Goal: Navigation & Orientation: Understand site structure

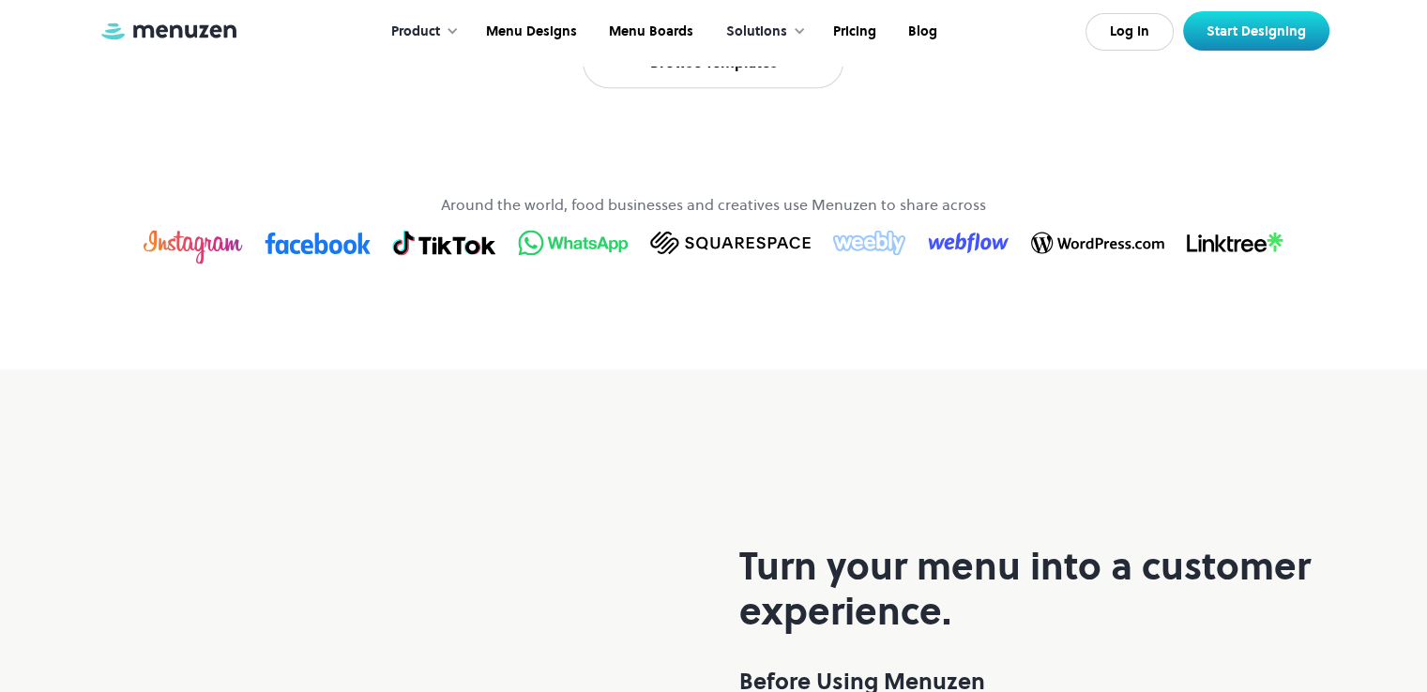
scroll to position [1407, 0]
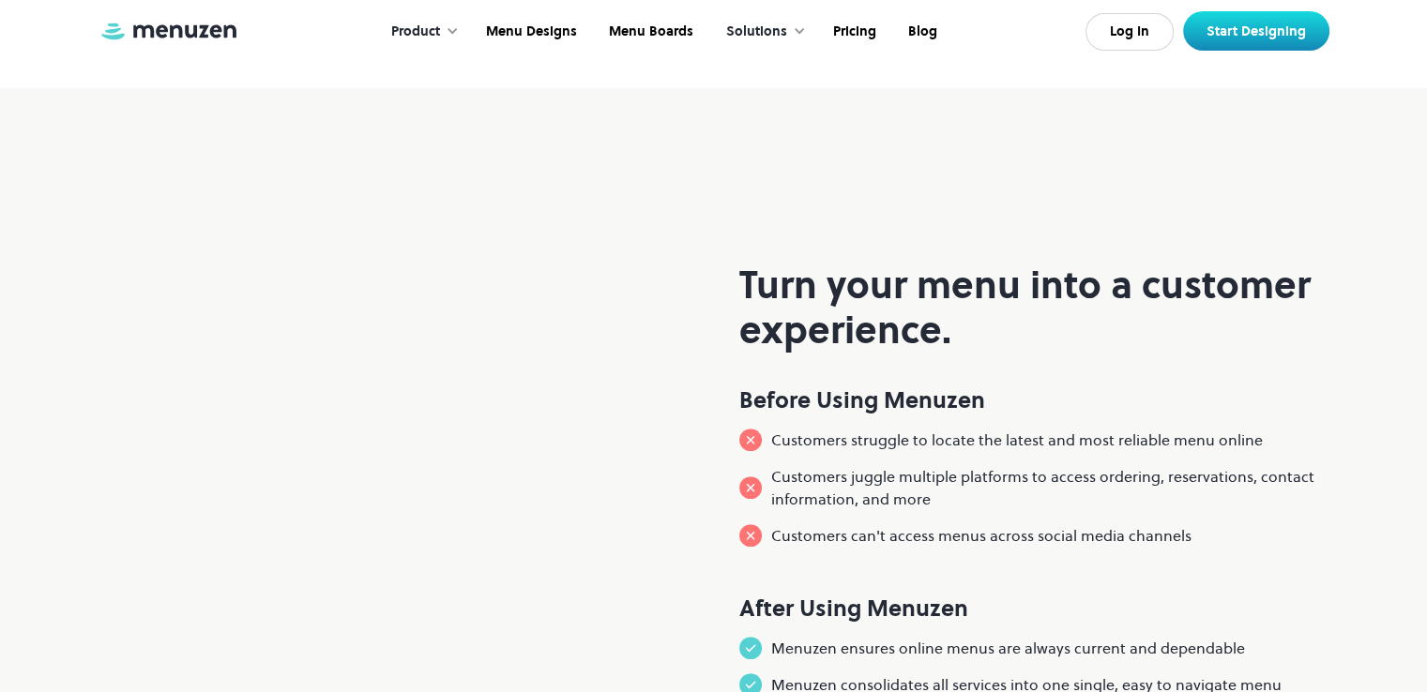
click at [459, 33] on div at bounding box center [452, 30] width 13 height 13
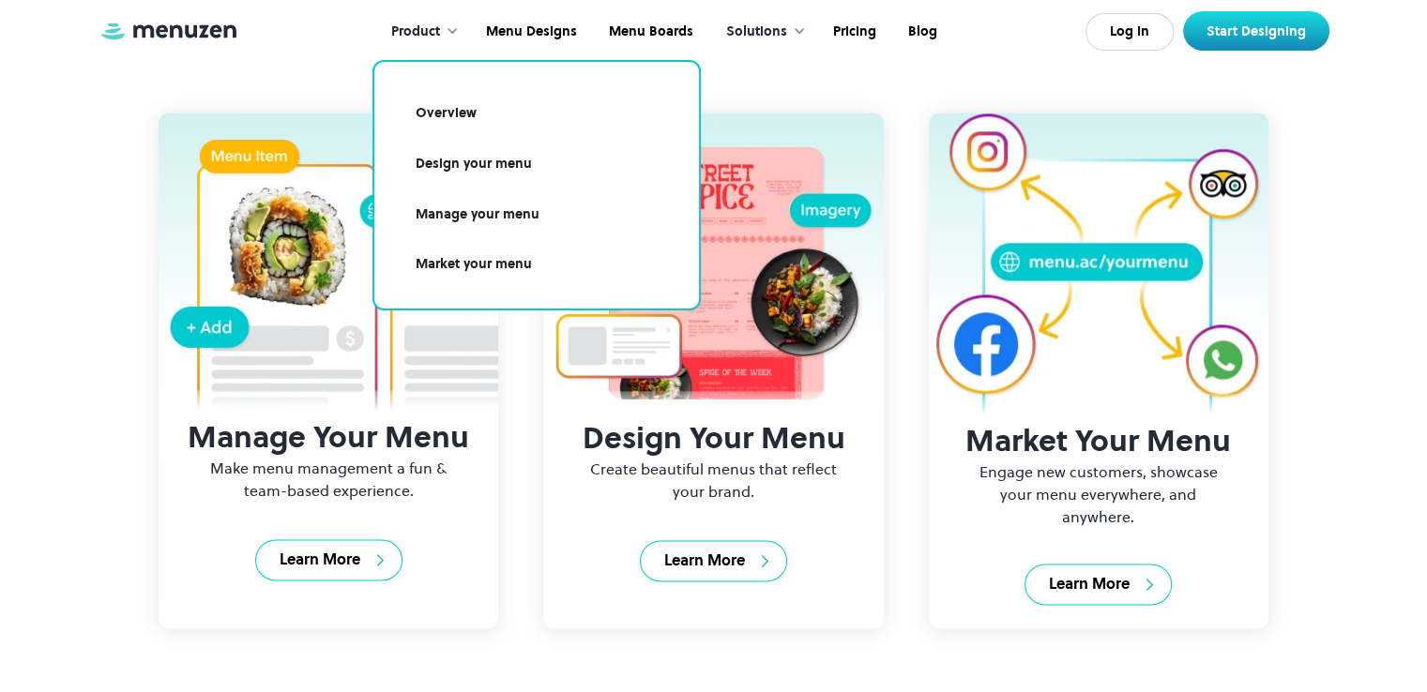
scroll to position [2440, 0]
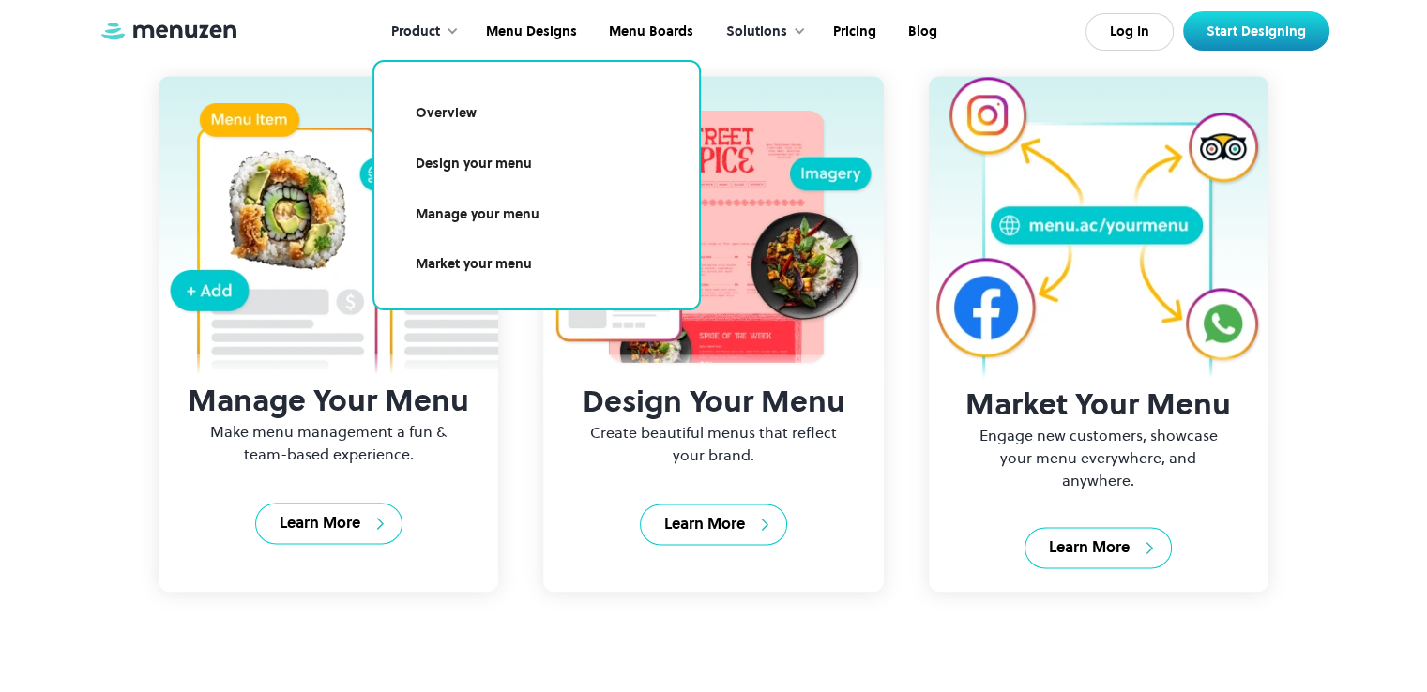
click at [1103, 392] on img at bounding box center [1098, 244] width 327 height 337
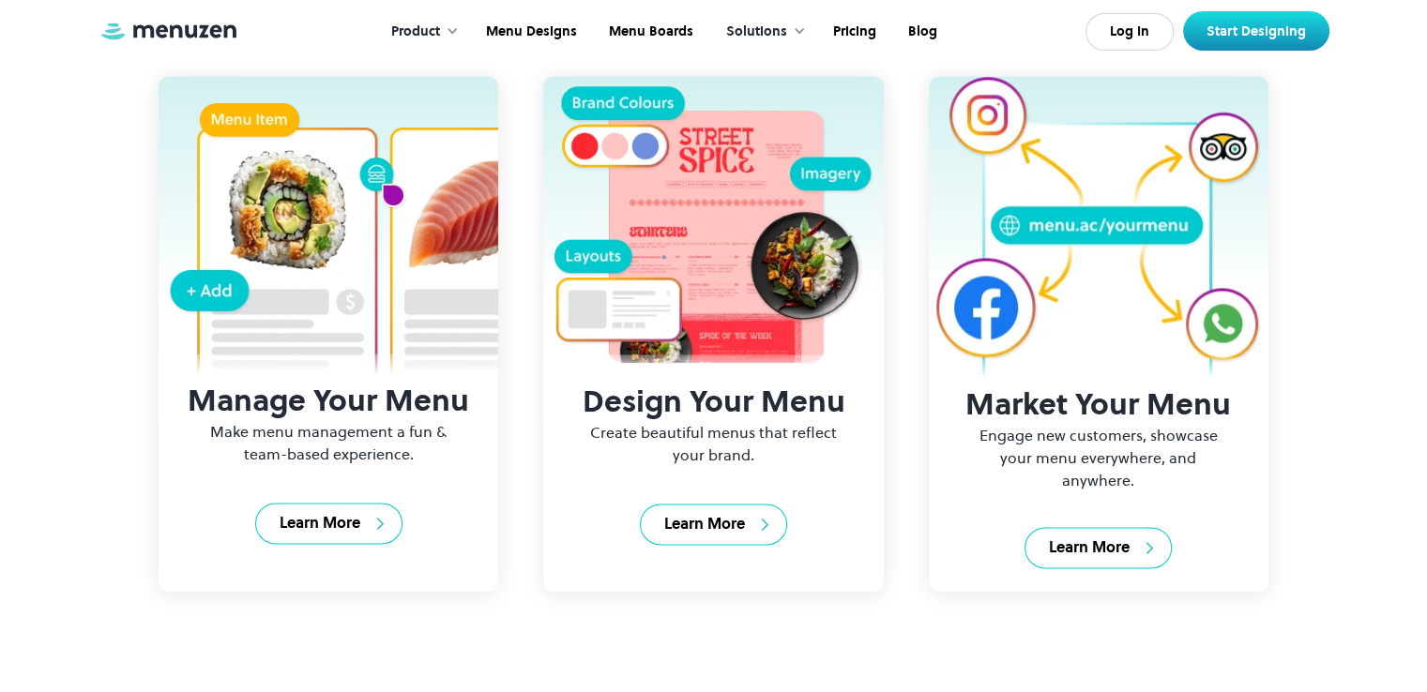
click at [1301, 406] on div "Manage Your Menu Make menu management a fun & team-based experience. Learn More…" at bounding box center [714, 334] width 1231 height 554
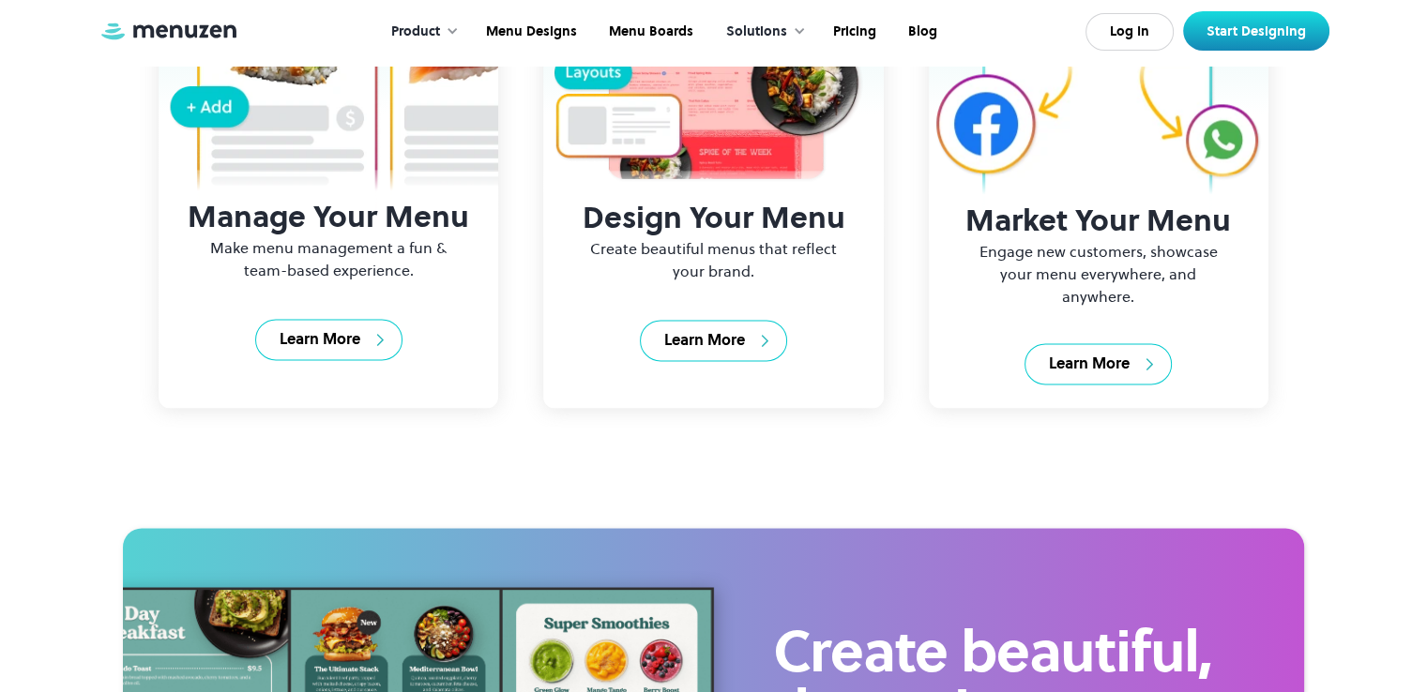
scroll to position [2627, 0]
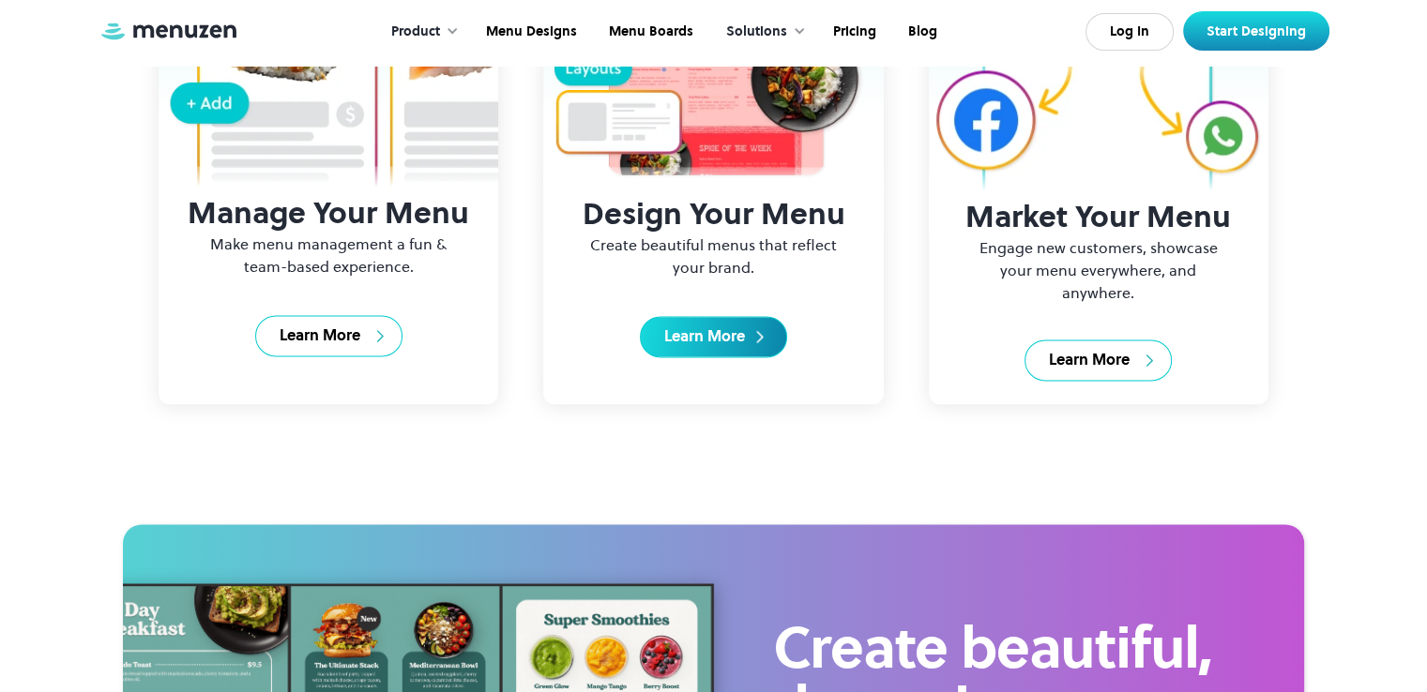
click at [696, 347] on div "Learn More" at bounding box center [704, 337] width 81 height 21
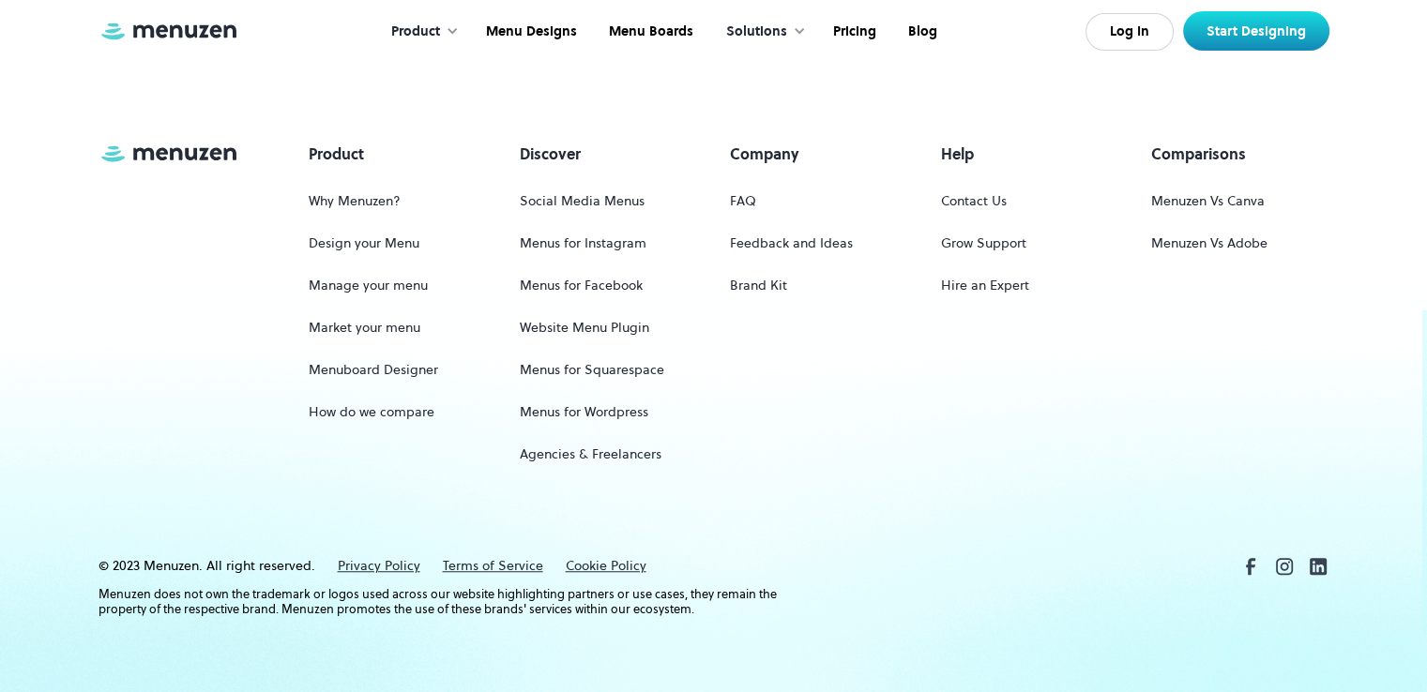
scroll to position [8539, 0]
click at [370, 261] on link "Design your Menu" at bounding box center [364, 243] width 111 height 35
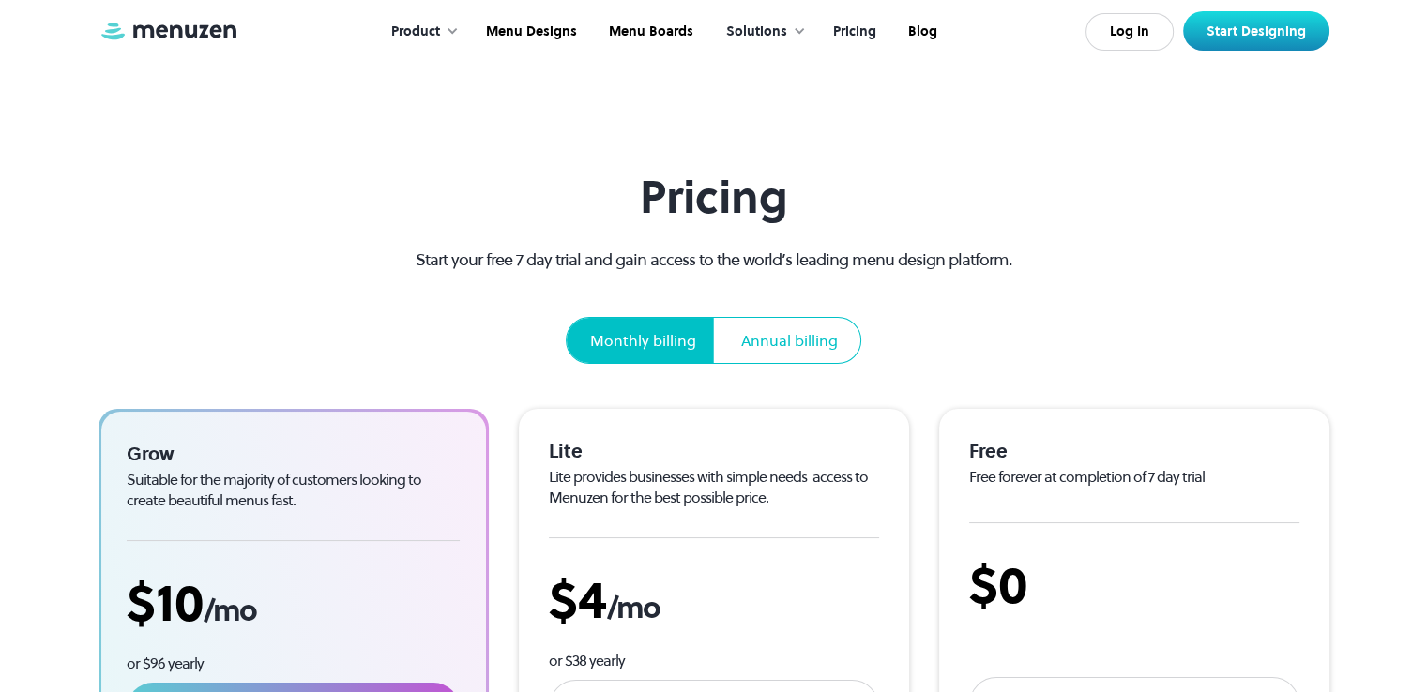
click at [811, 337] on div "Annual billing" at bounding box center [789, 340] width 97 height 23
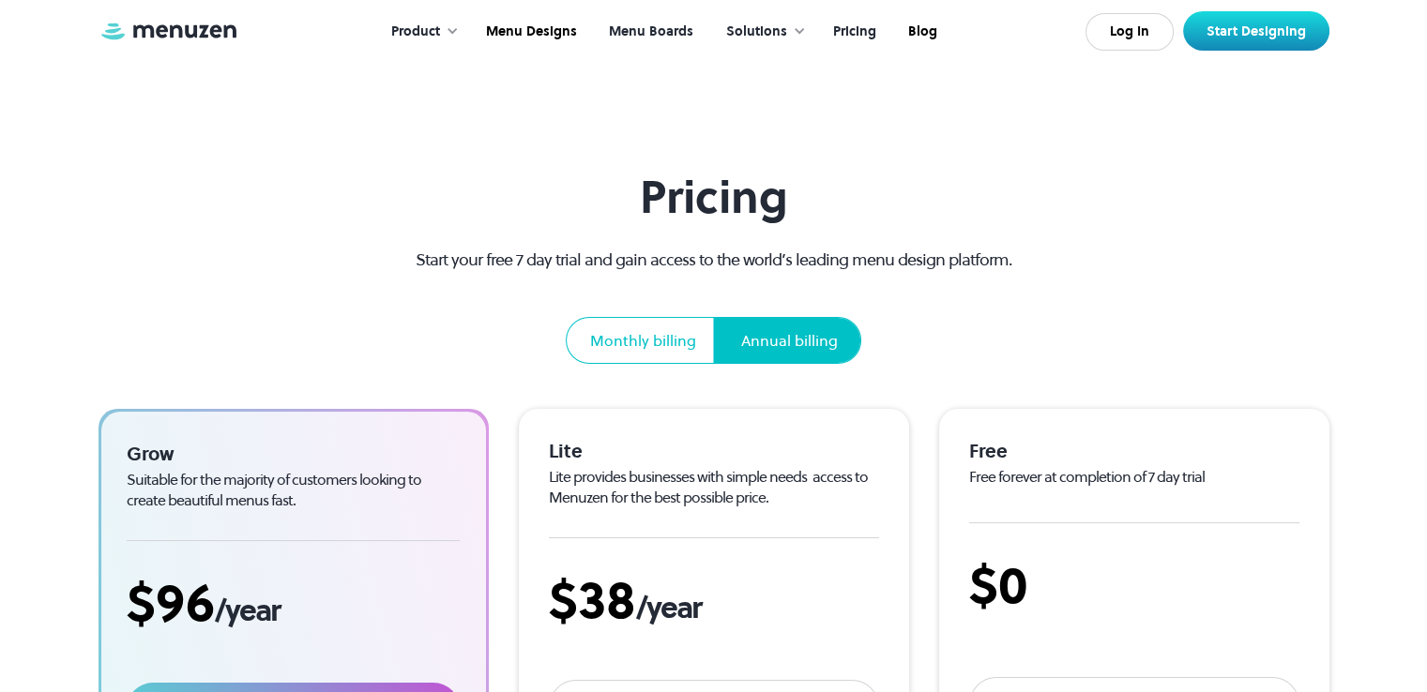
click at [679, 27] on link "Menu Boards" at bounding box center [649, 32] width 116 height 58
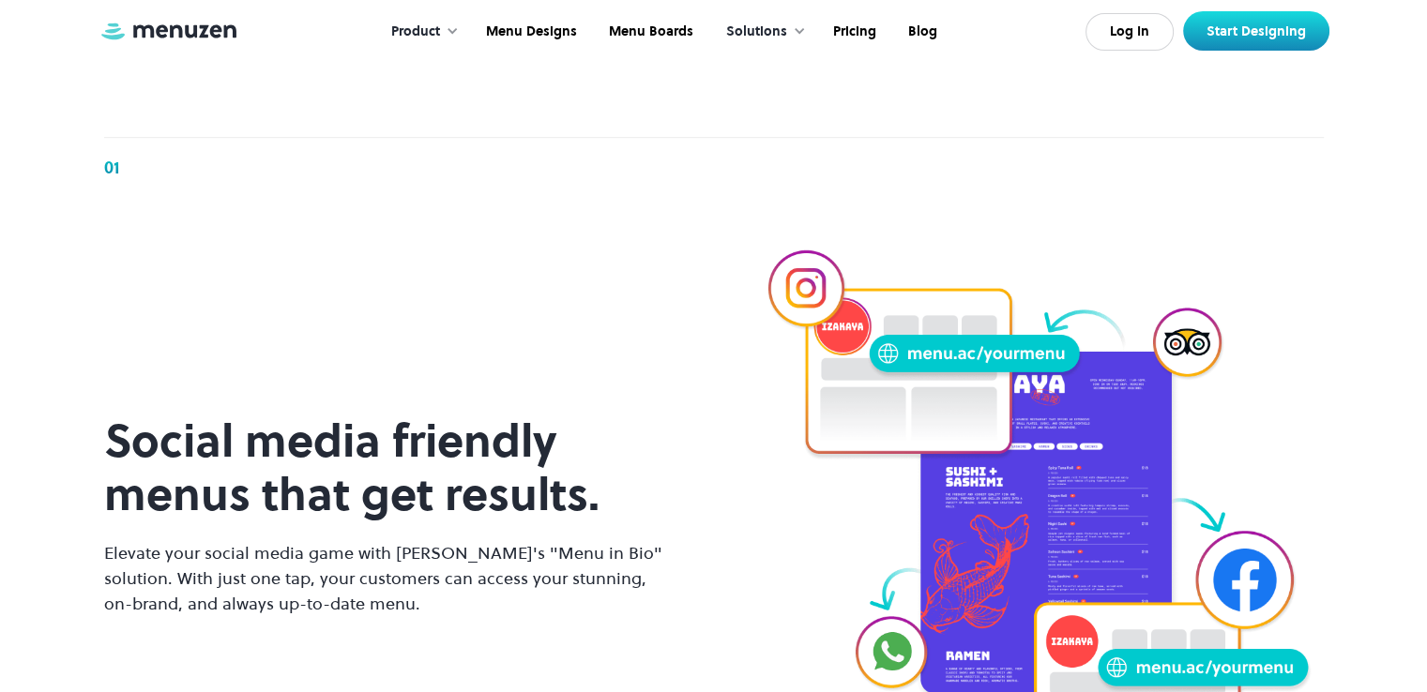
scroll to position [1407, 0]
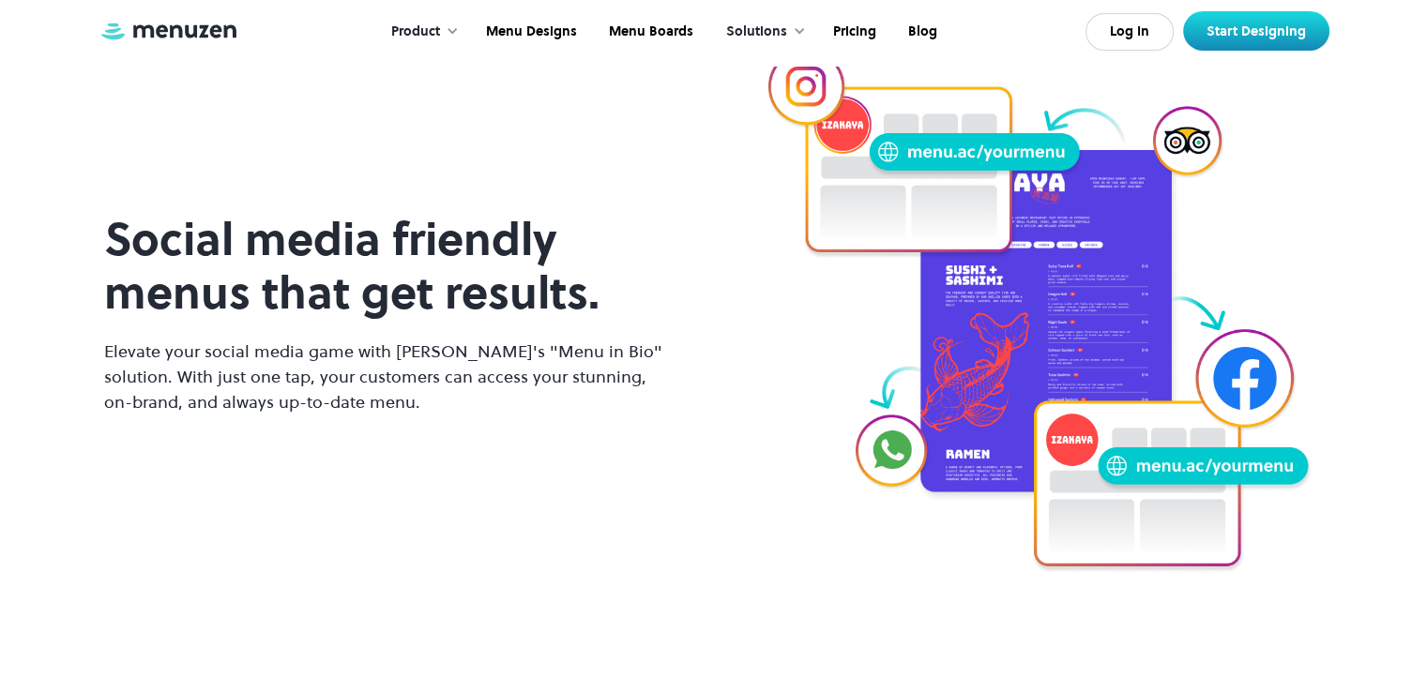
click at [447, 37] on div "Product" at bounding box center [421, 32] width 96 height 58
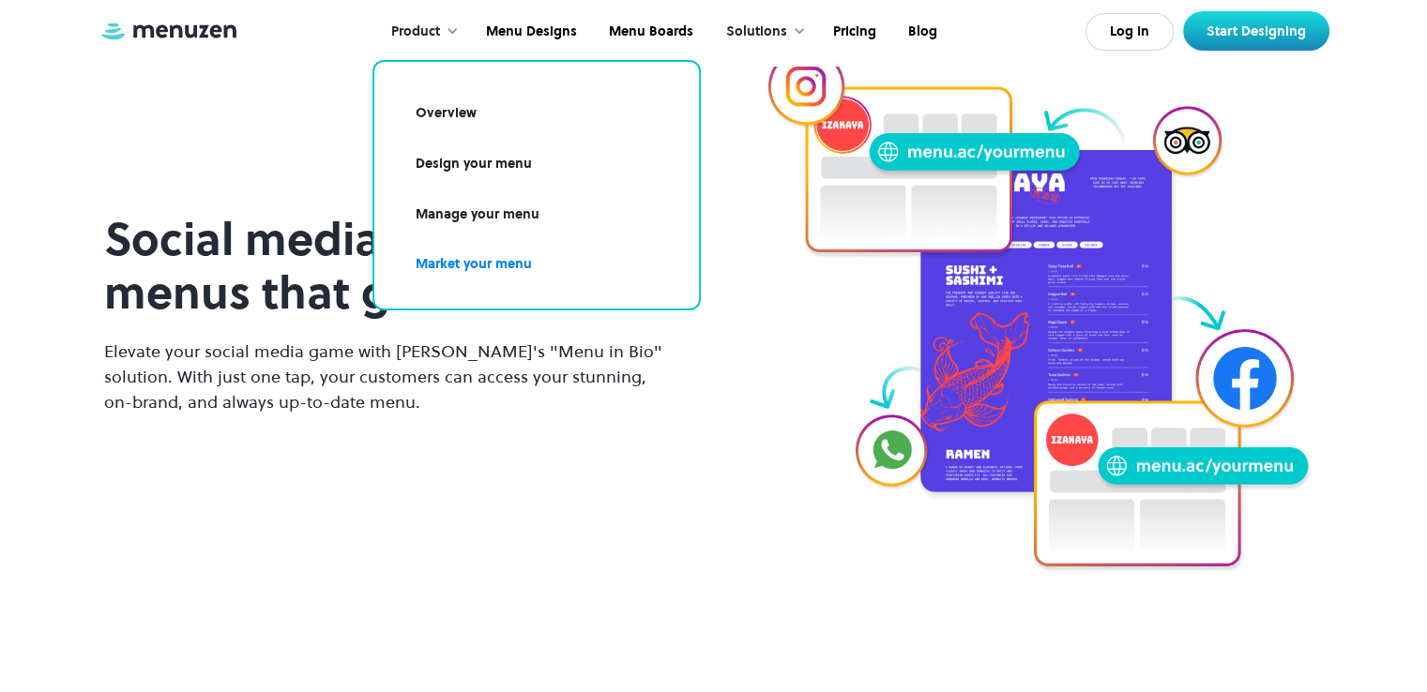
click at [462, 102] on link "Overview" at bounding box center [537, 113] width 280 height 43
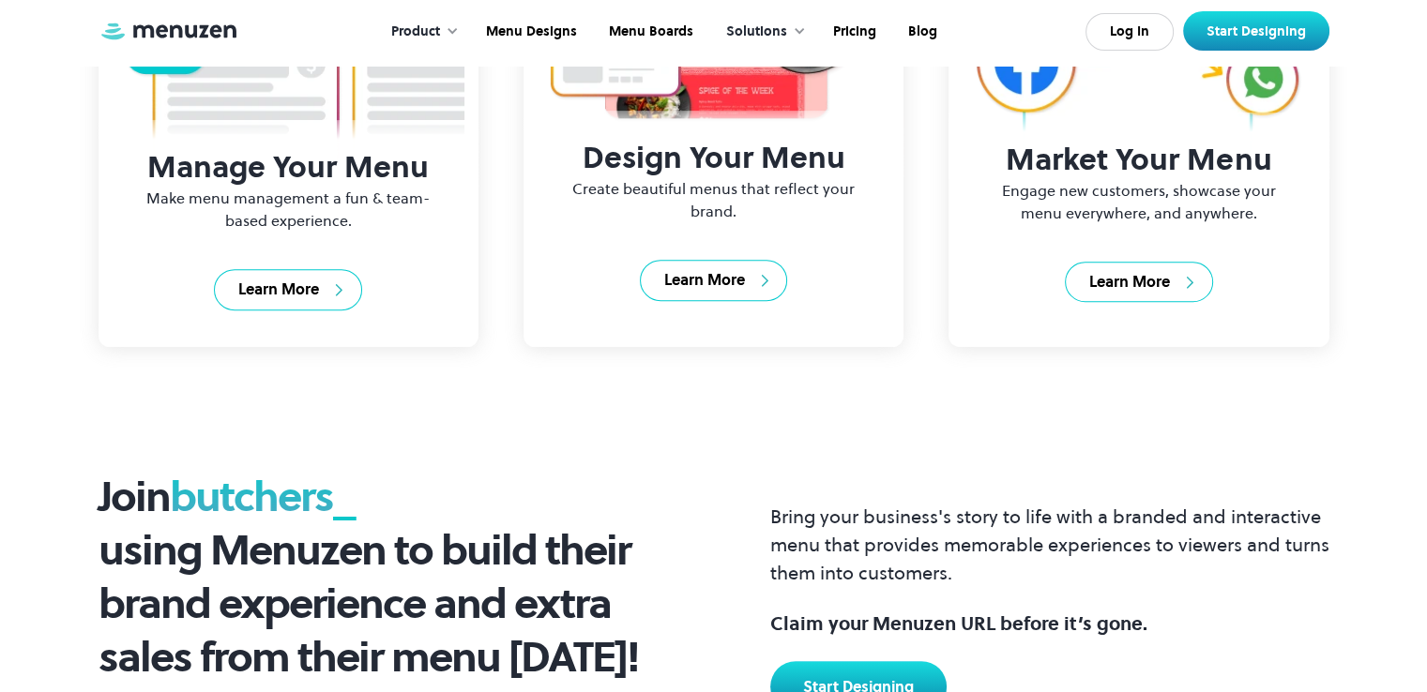
scroll to position [1220, 0]
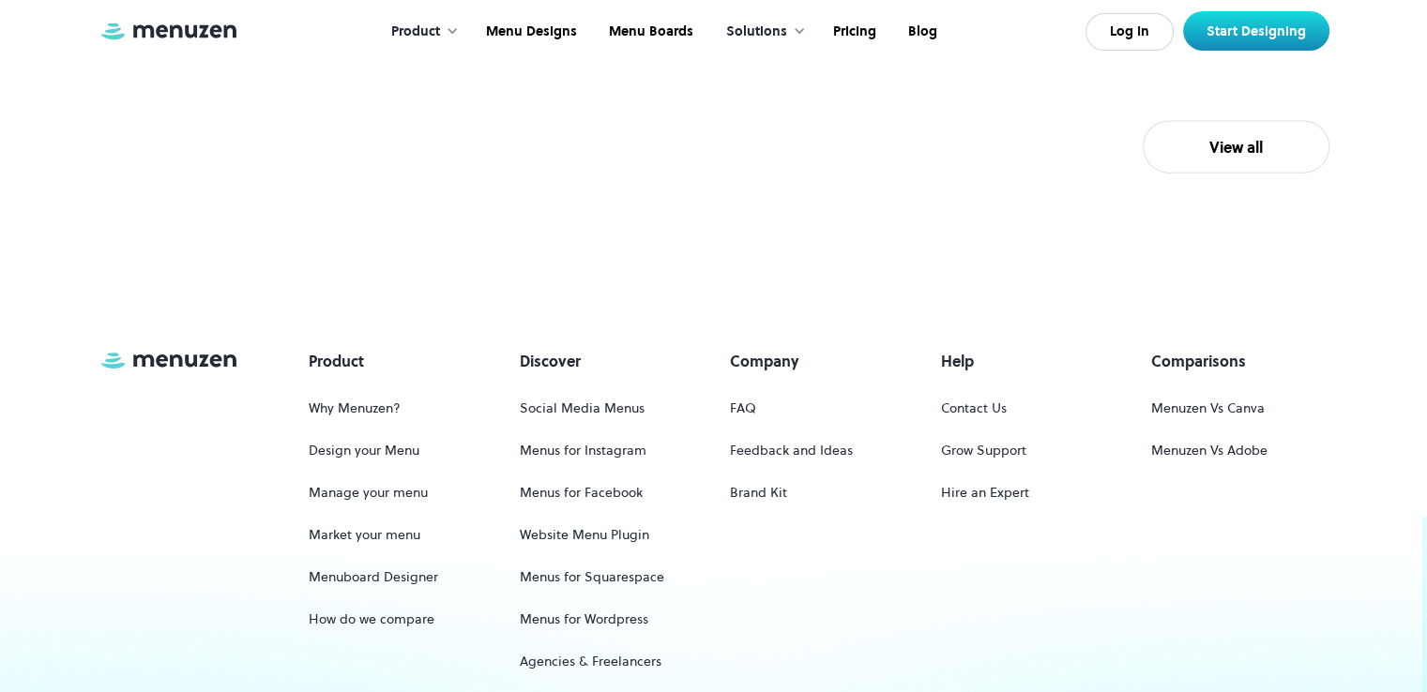
scroll to position [4410, 0]
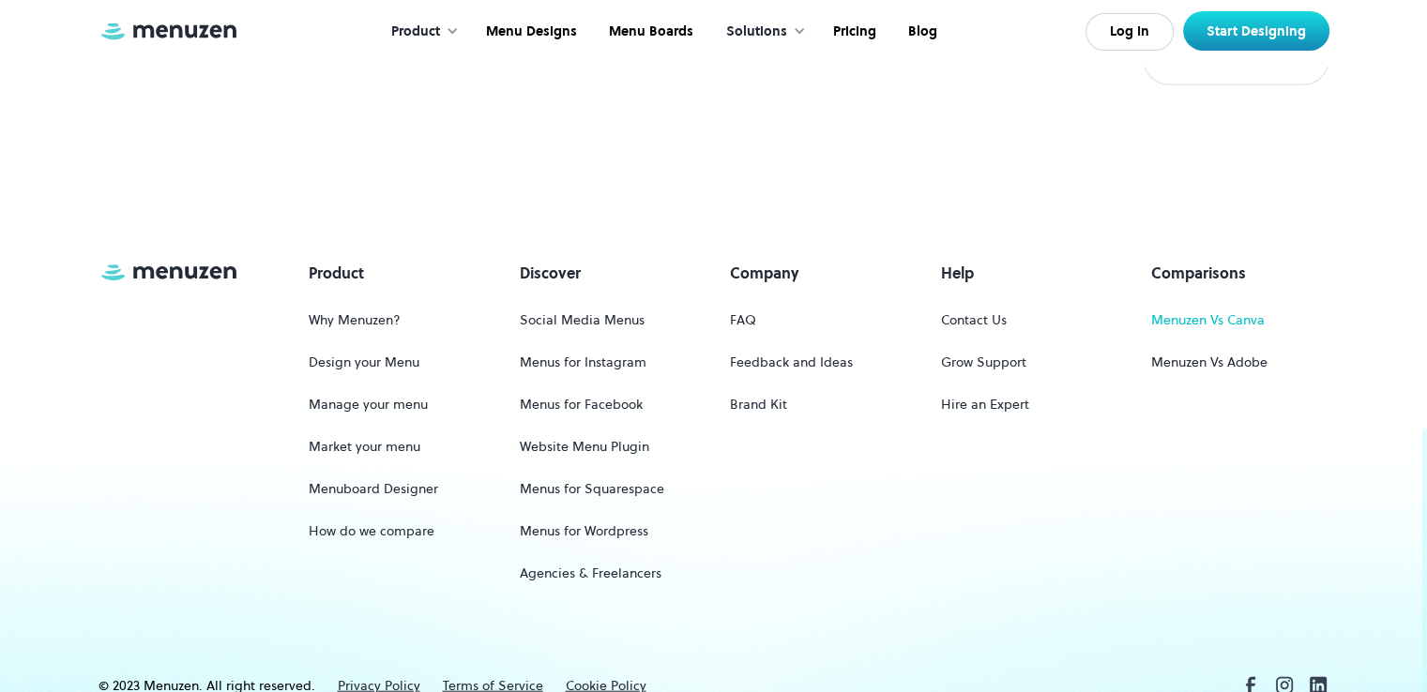
click at [1179, 338] on link "Menuzen Vs Canva" at bounding box center [1208, 320] width 114 height 35
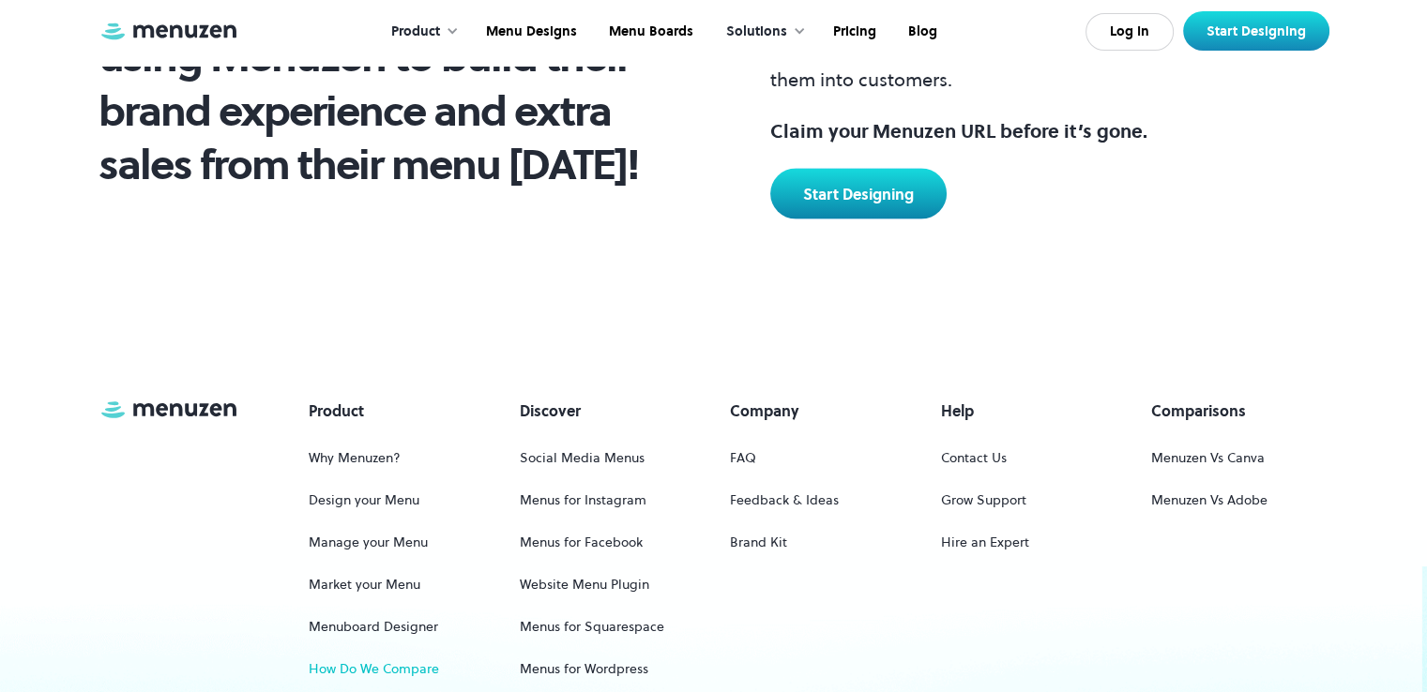
scroll to position [10645, 0]
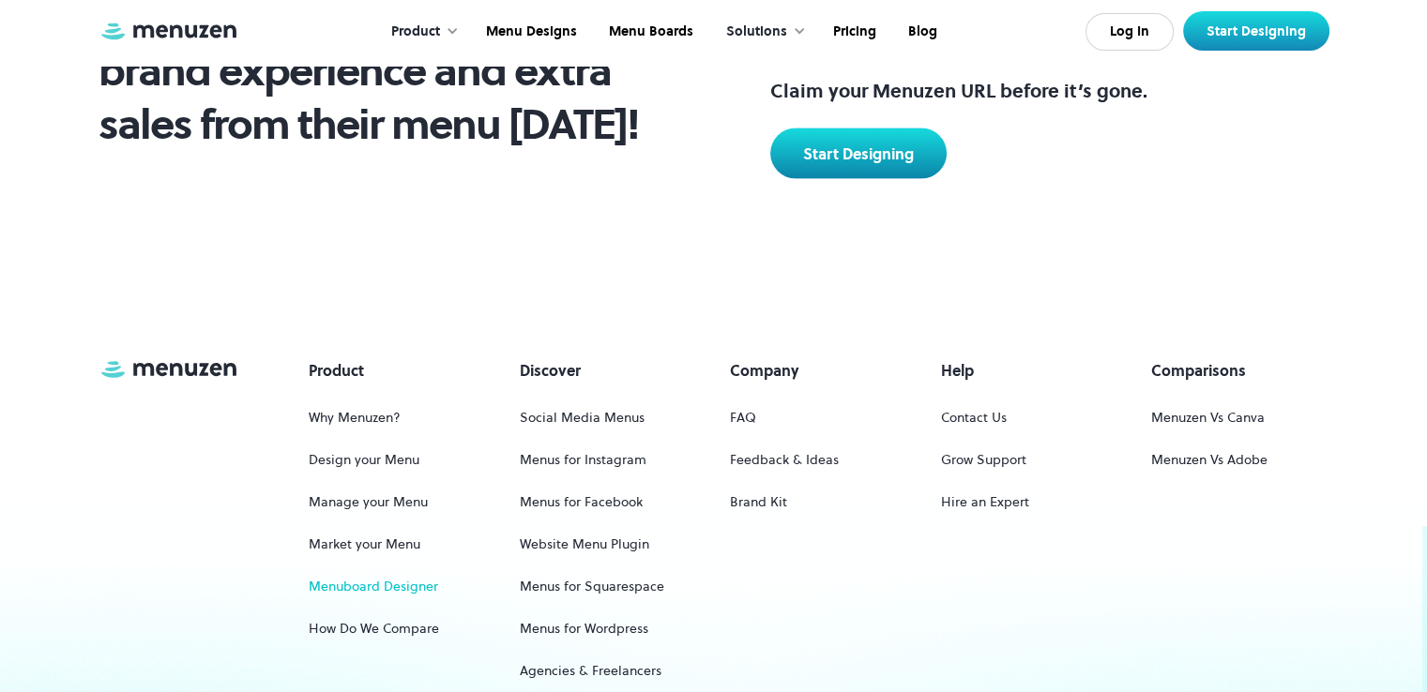
click at [374, 569] on link "Menuboard Designer" at bounding box center [373, 586] width 129 height 35
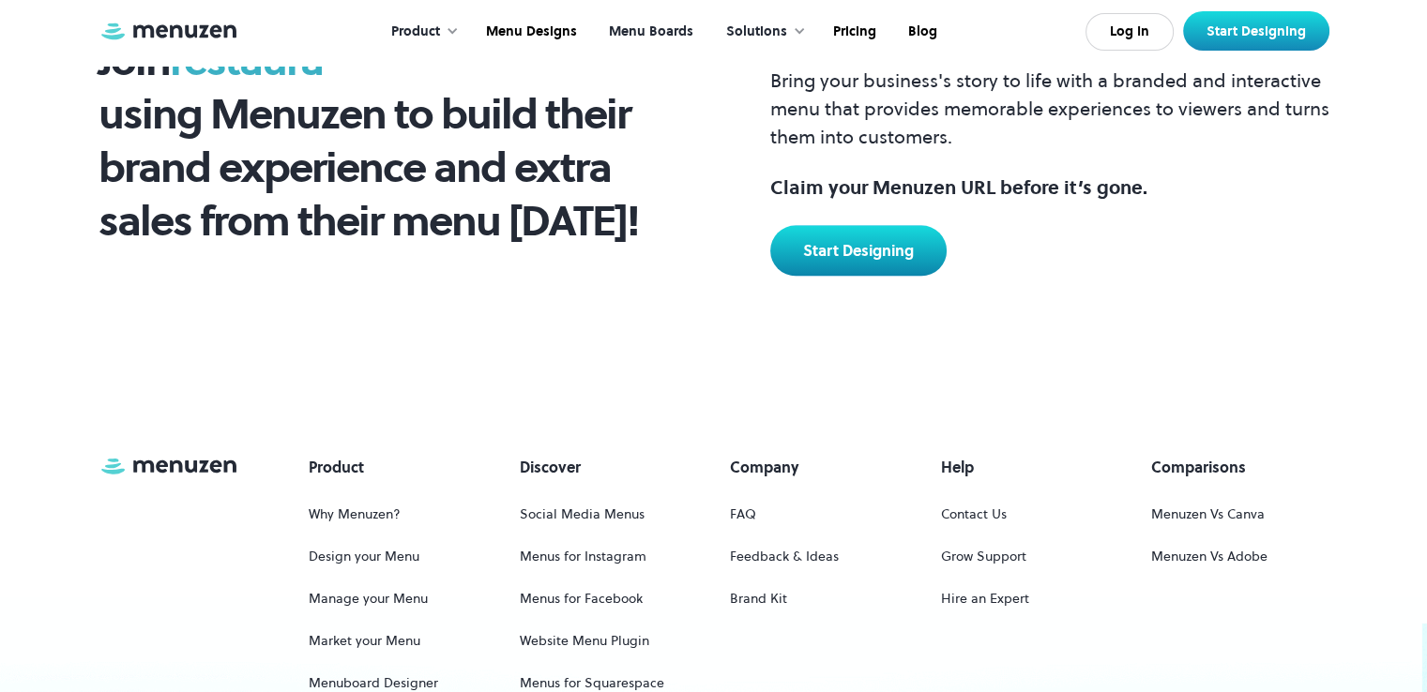
scroll to position [2533, 0]
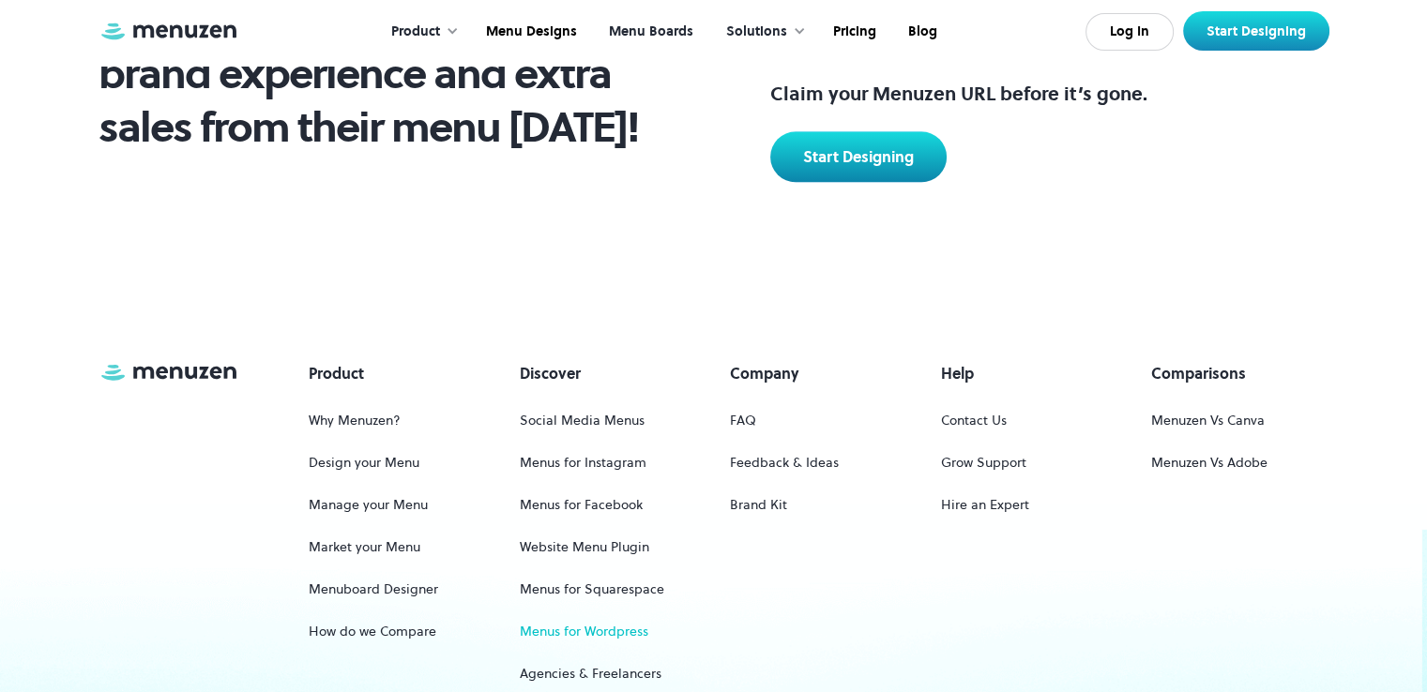
click at [620, 632] on link "Menus for Wordpress" at bounding box center [584, 632] width 129 height 35
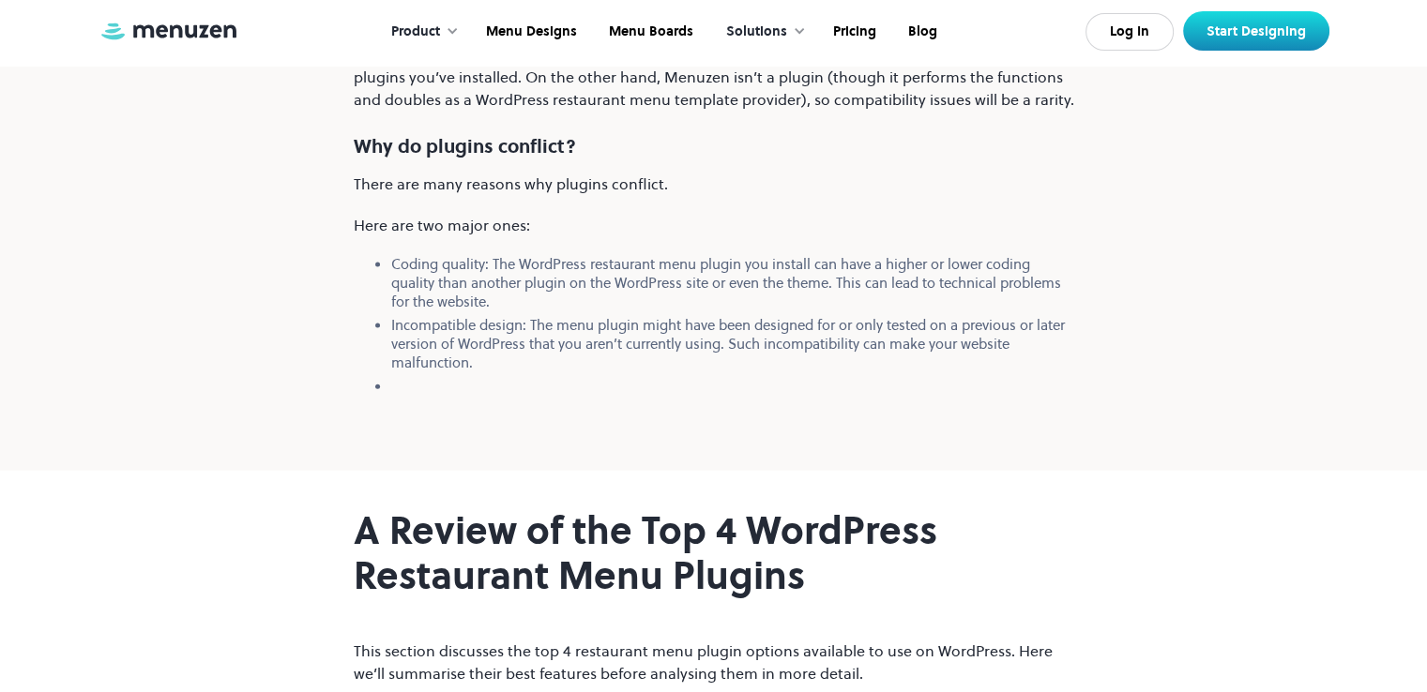
scroll to position [4129, 0]
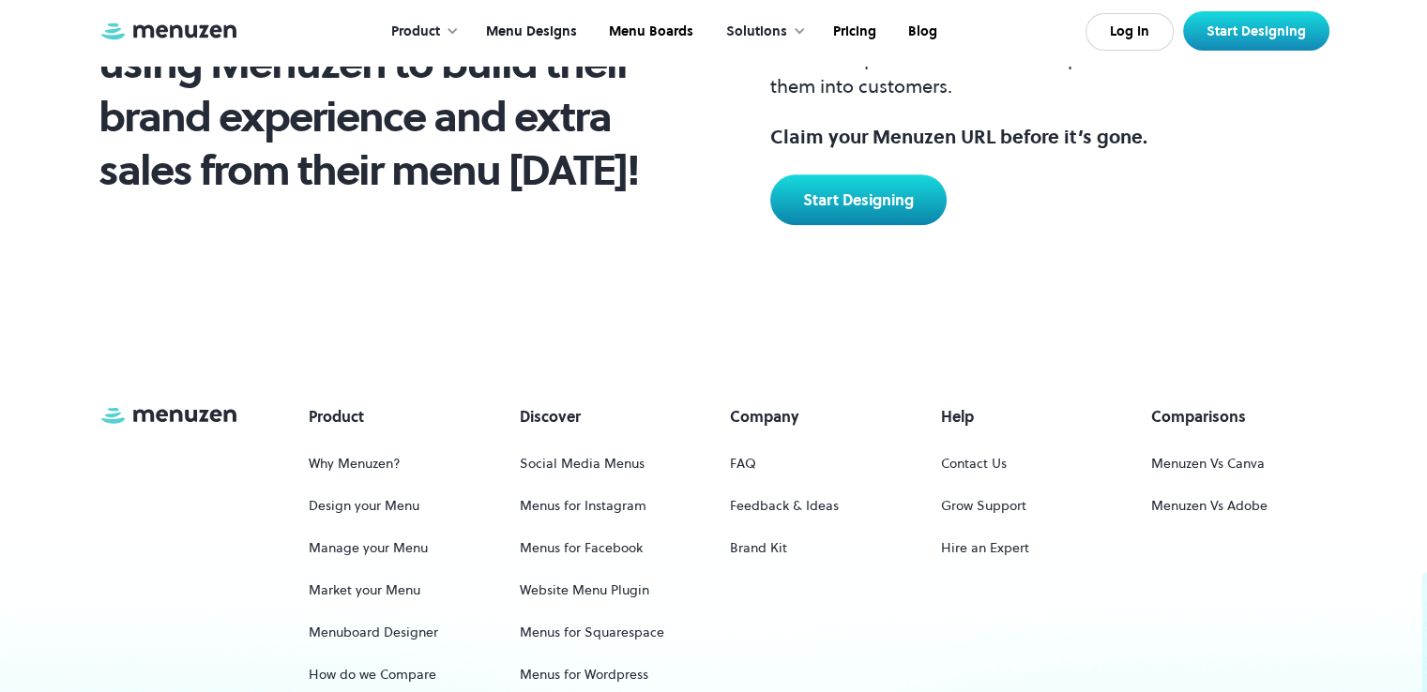
scroll to position [1970, 0]
